Goal: Transaction & Acquisition: Purchase product/service

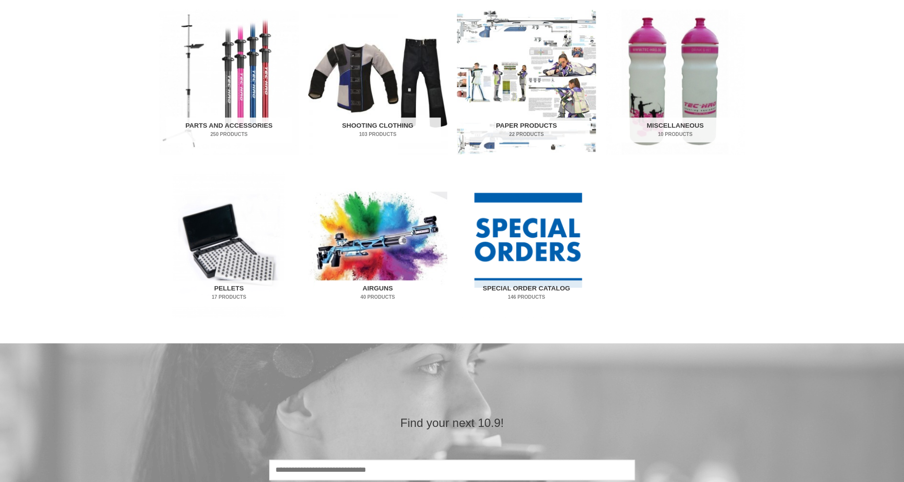
scroll to position [512, 0]
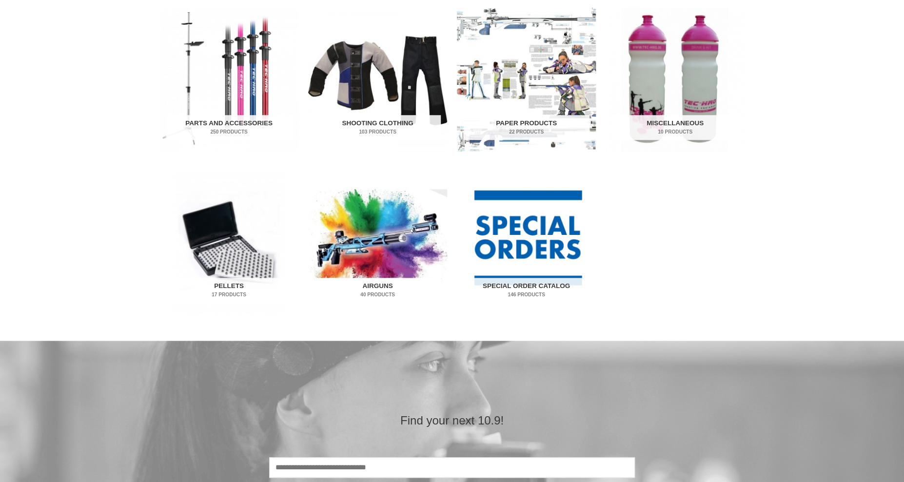
click at [362, 253] on img "Visit product category Airguns" at bounding box center [377, 242] width 139 height 145
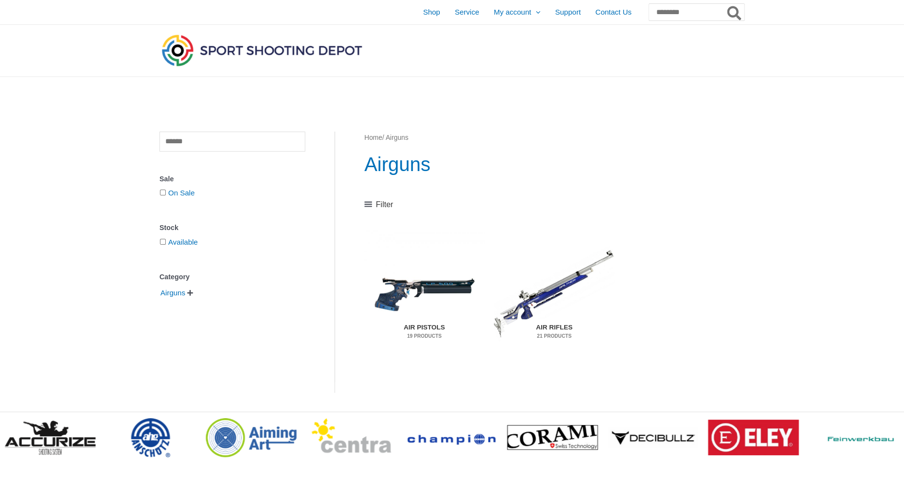
click at [406, 287] on img "Visit product category Air Pistols" at bounding box center [424, 294] width 120 height 126
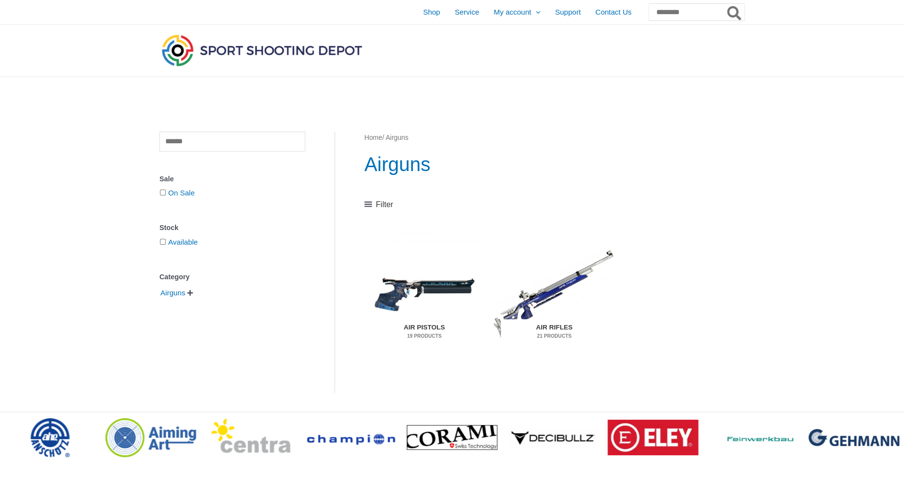
click at [560, 288] on img "Visit product category Air Rifles" at bounding box center [554, 294] width 120 height 126
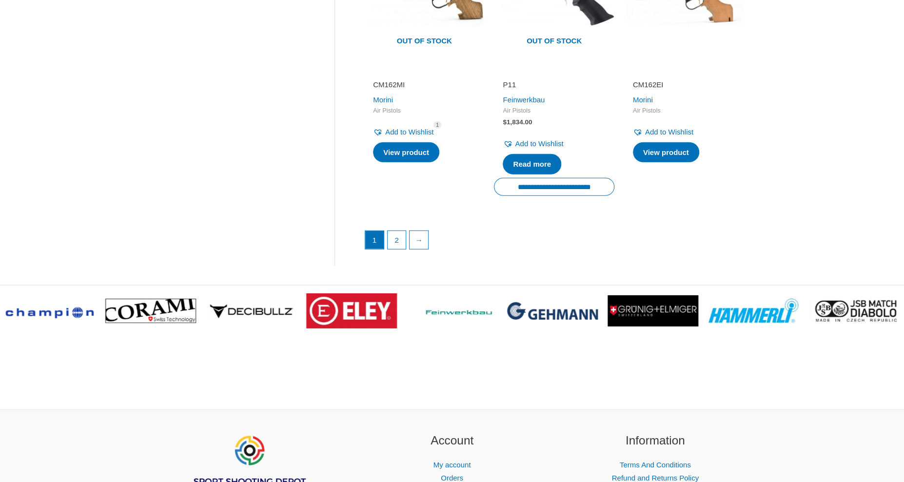
scroll to position [1466, 0]
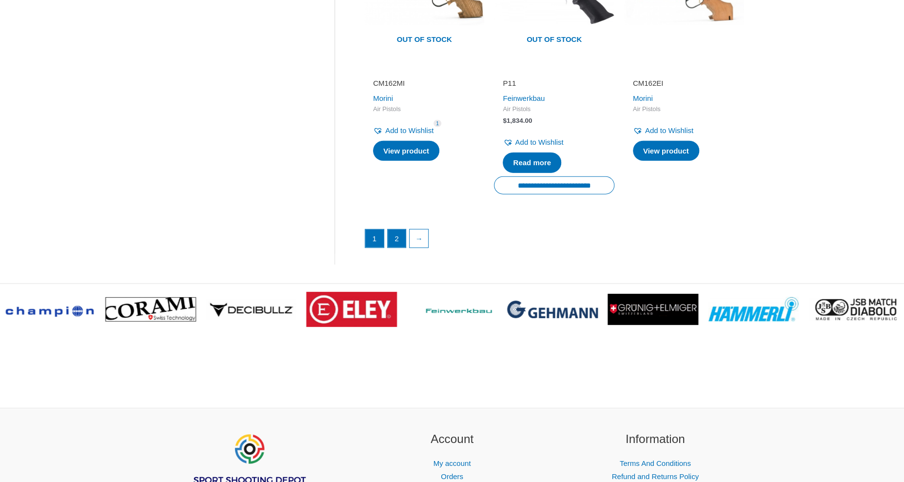
click at [396, 230] on link "2" at bounding box center [396, 239] width 19 height 19
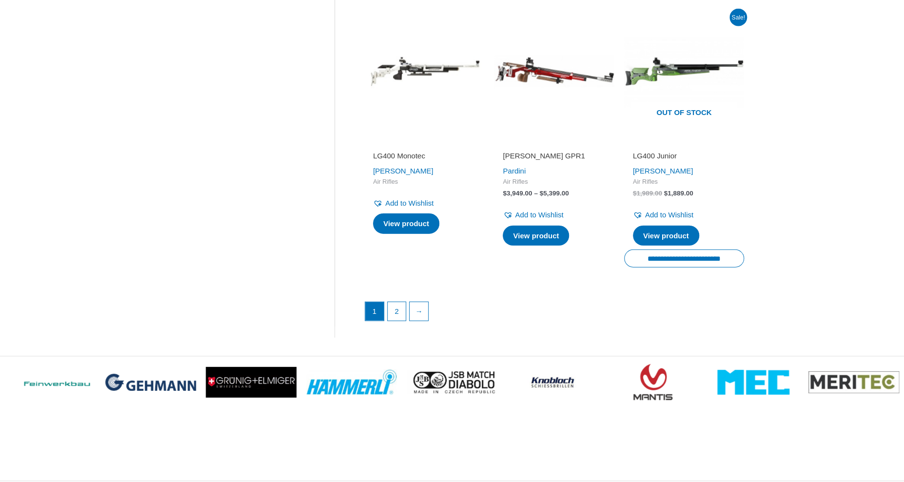
scroll to position [1374, 0]
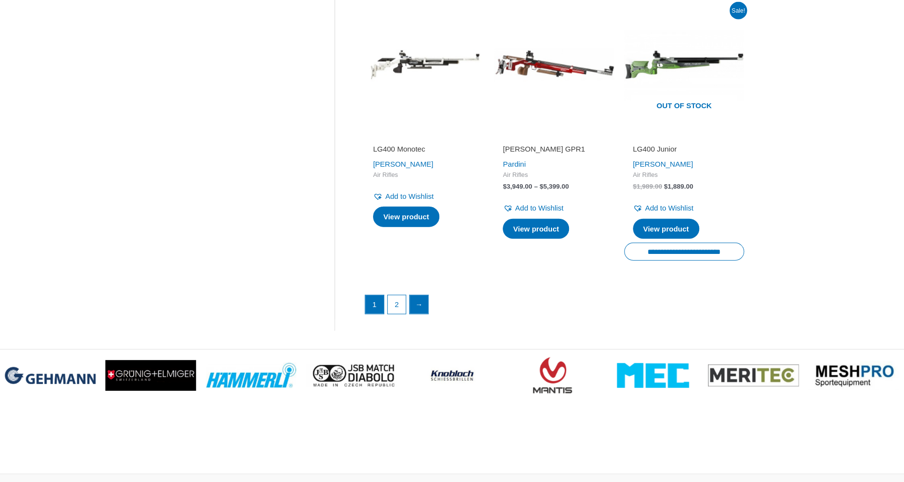
click at [421, 307] on link "→" at bounding box center [418, 304] width 19 height 19
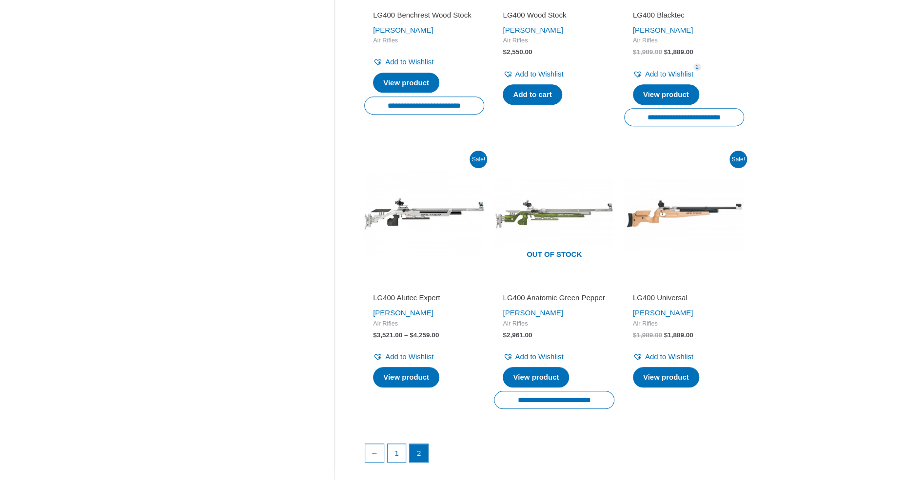
scroll to position [362, 0]
click at [374, 456] on link "←" at bounding box center [374, 453] width 19 height 19
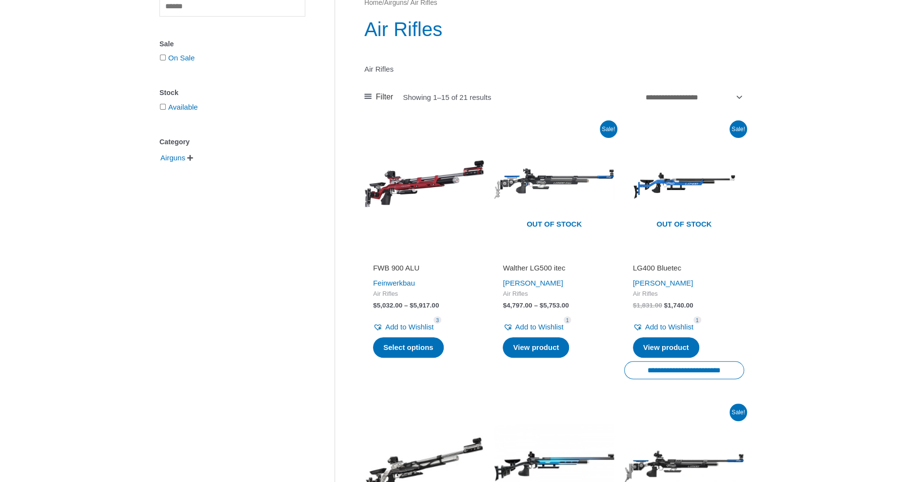
scroll to position [144, 0]
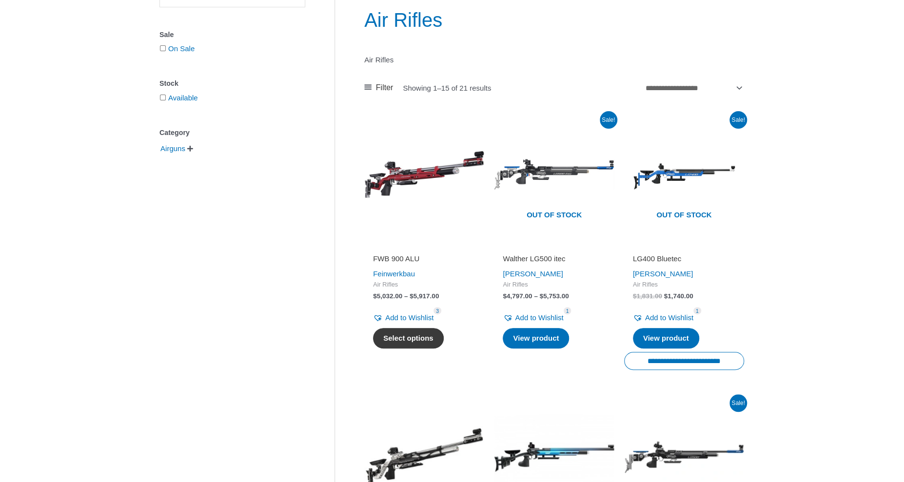
click at [415, 335] on link "Select options" at bounding box center [408, 338] width 71 height 20
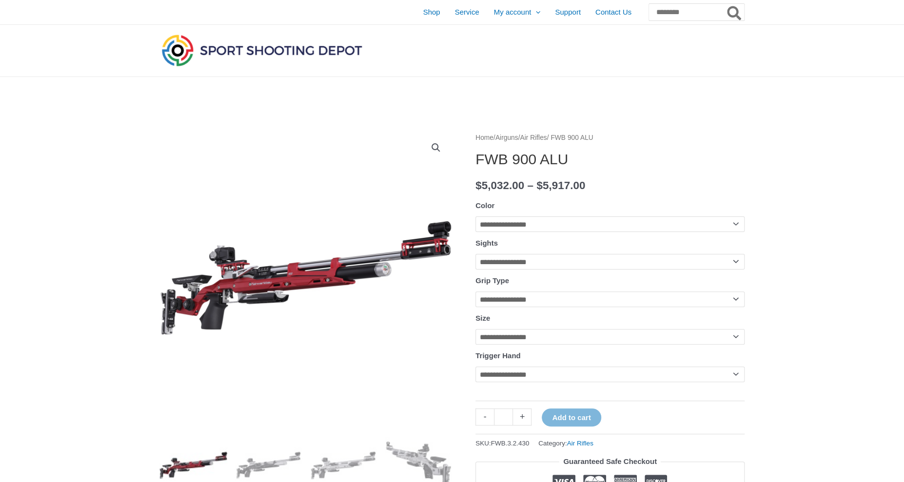
select select "**********"
select select "*"
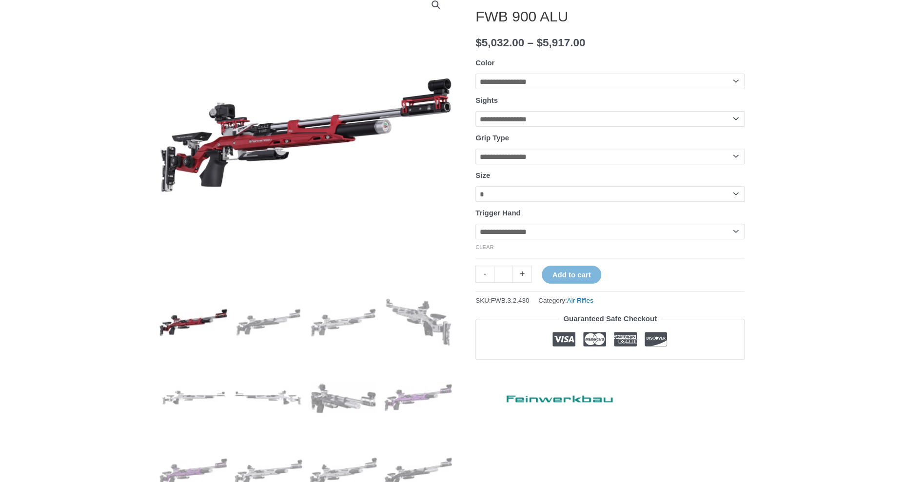
scroll to position [144, 0]
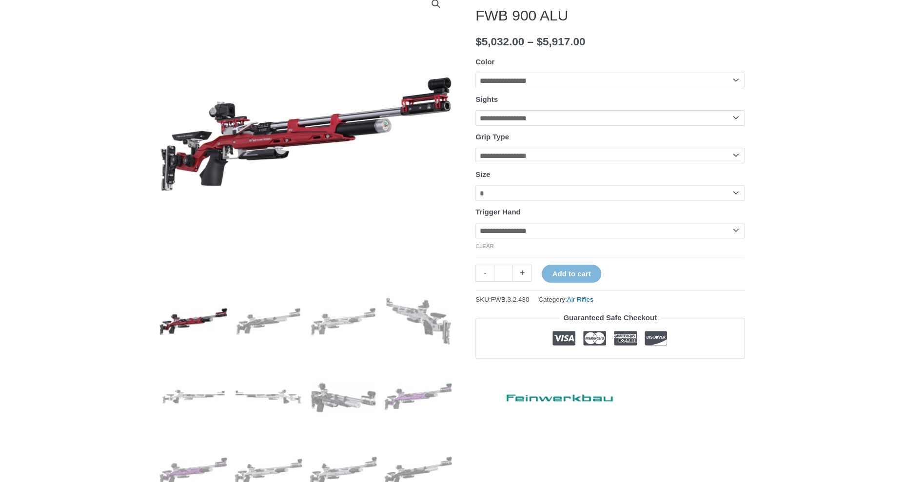
select select "*****"
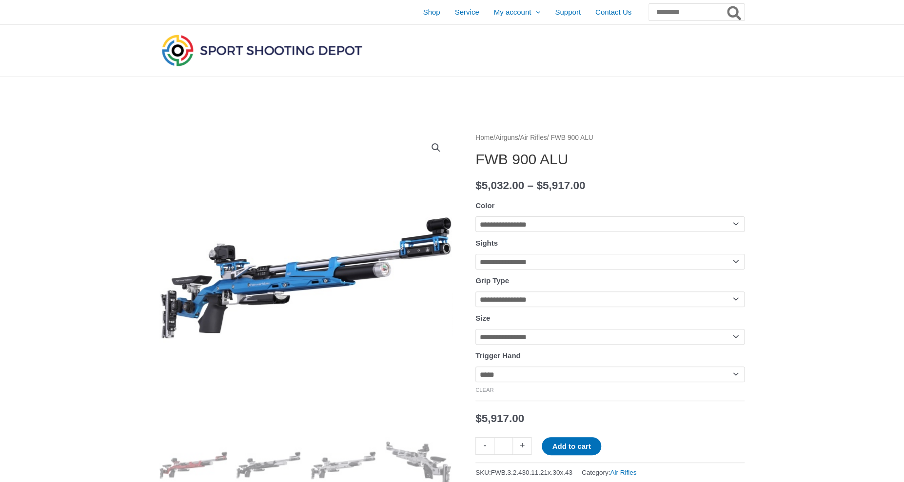
scroll to position [0, 1]
